Goal: Transaction & Acquisition: Book appointment/travel/reservation

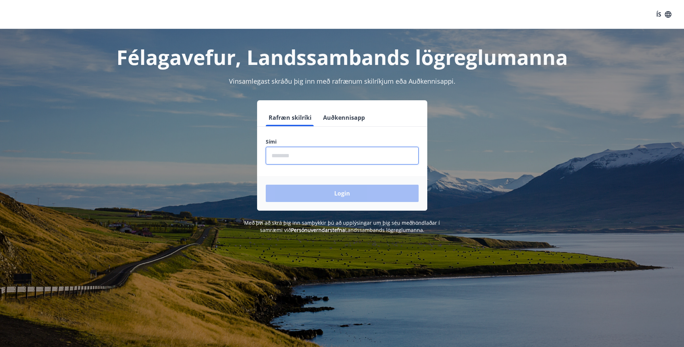
click at [272, 156] on input "phone" at bounding box center [342, 156] width 153 height 18
type input "********"
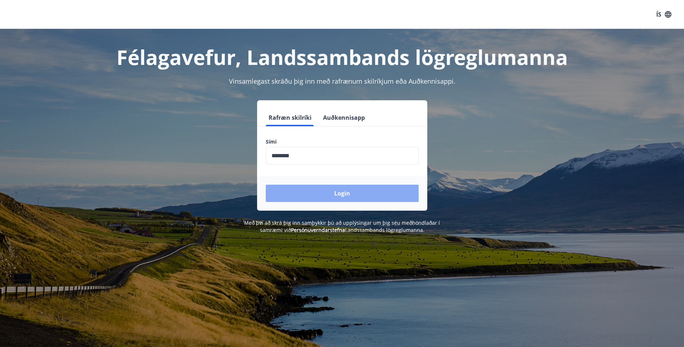
click at [311, 192] on button "Login" at bounding box center [342, 193] width 153 height 17
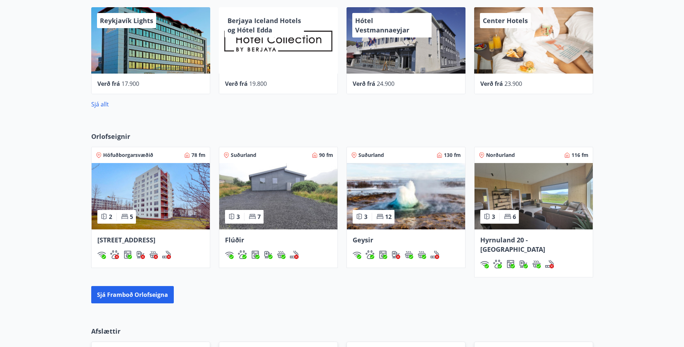
scroll to position [383, 0]
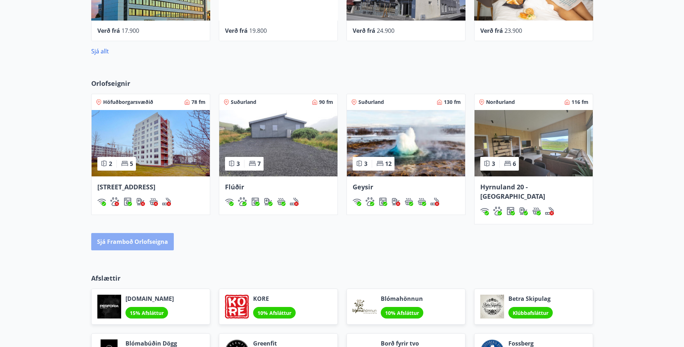
click at [157, 236] on button "Sjá framboð orlofseigna" at bounding box center [132, 241] width 83 height 17
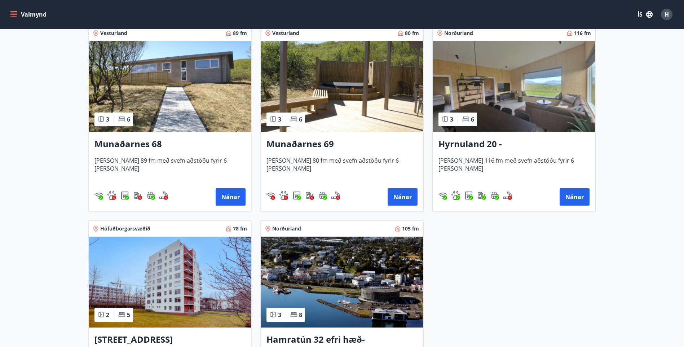
scroll to position [337, 0]
